Goal: Information Seeking & Learning: Learn about a topic

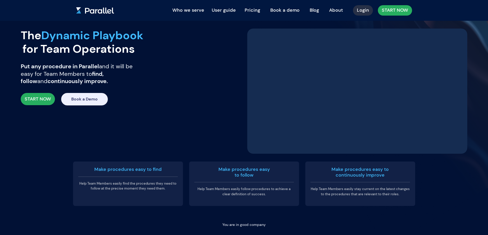
click at [256, 9] on link "Pricing" at bounding box center [252, 9] width 23 height 11
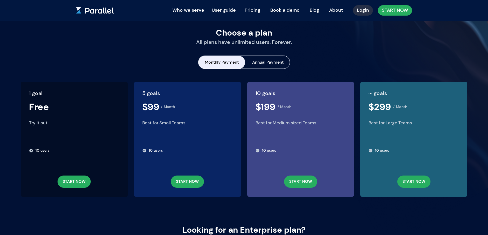
click at [334, 9] on link "About" at bounding box center [336, 9] width 22 height 11
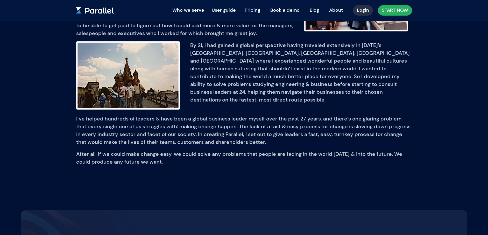
scroll to position [195, 0]
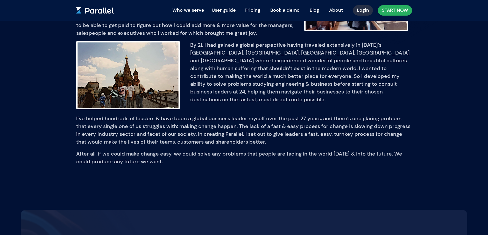
scroll to position [0, 0]
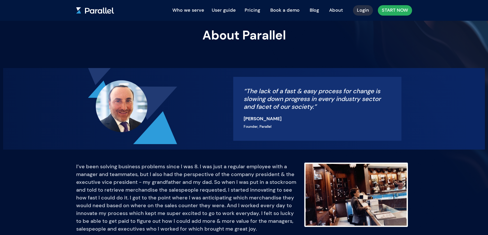
click at [191, 12] on button "Who we serve" at bounding box center [188, 10] width 37 height 10
click at [194, 10] on button "Who we serve" at bounding box center [188, 10] width 37 height 10
click at [188, 34] on link "Employees" at bounding box center [190, 31] width 41 height 8
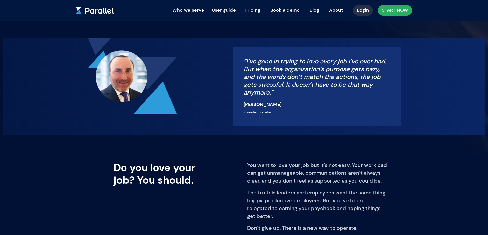
scroll to position [39, 0]
